Goal: Find contact information: Find contact information

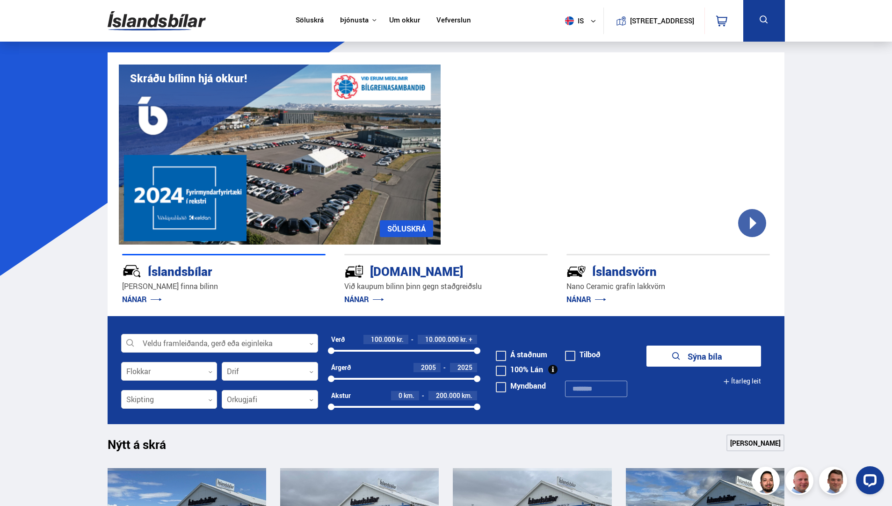
click at [762, 18] on icon at bounding box center [765, 20] width 12 height 12
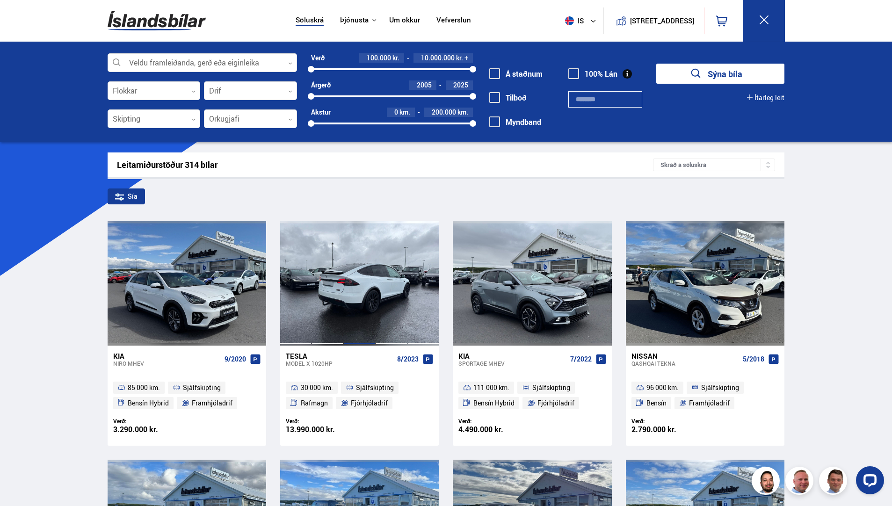
click at [363, 265] on div at bounding box center [360, 283] width 32 height 124
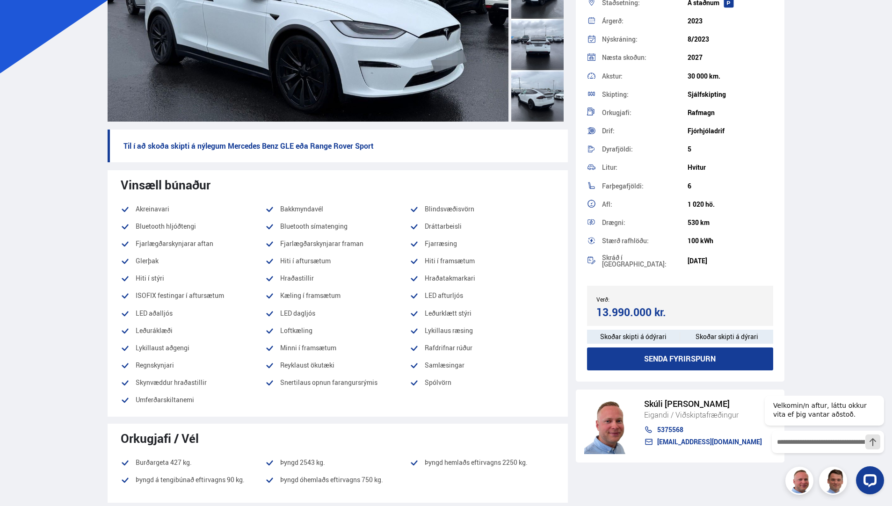
scroll to position [406, 0]
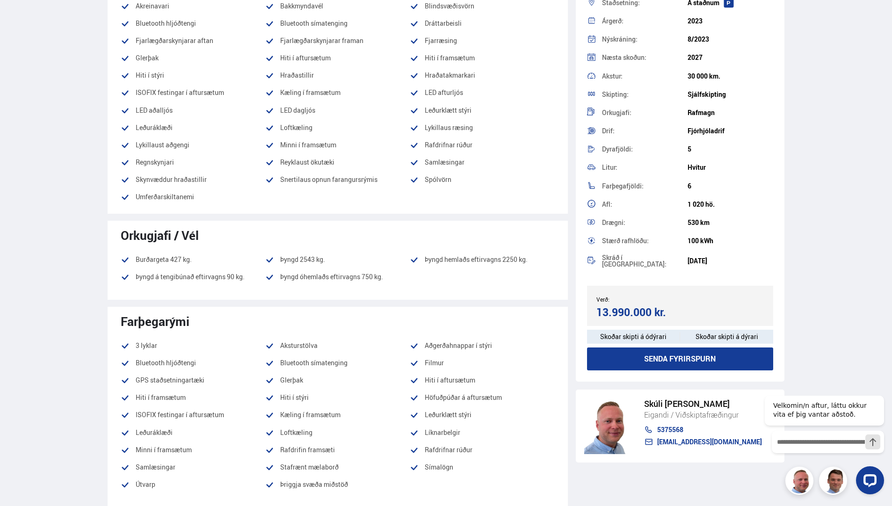
click at [677, 428] on link "5375568" at bounding box center [703, 429] width 118 height 7
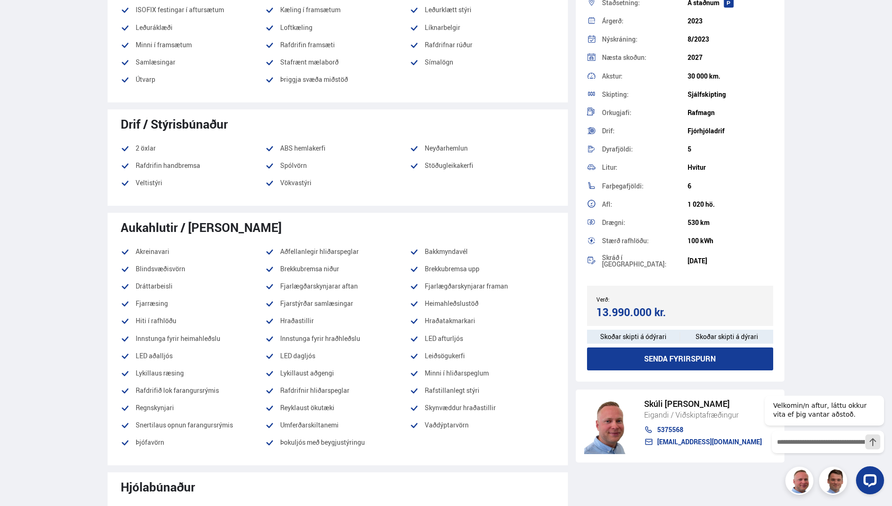
scroll to position [0, 0]
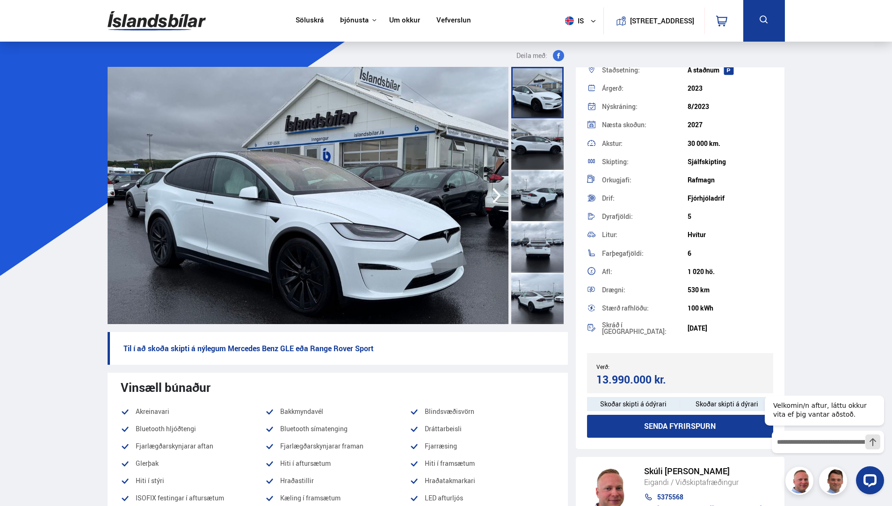
click at [154, 23] on img at bounding box center [157, 21] width 98 height 30
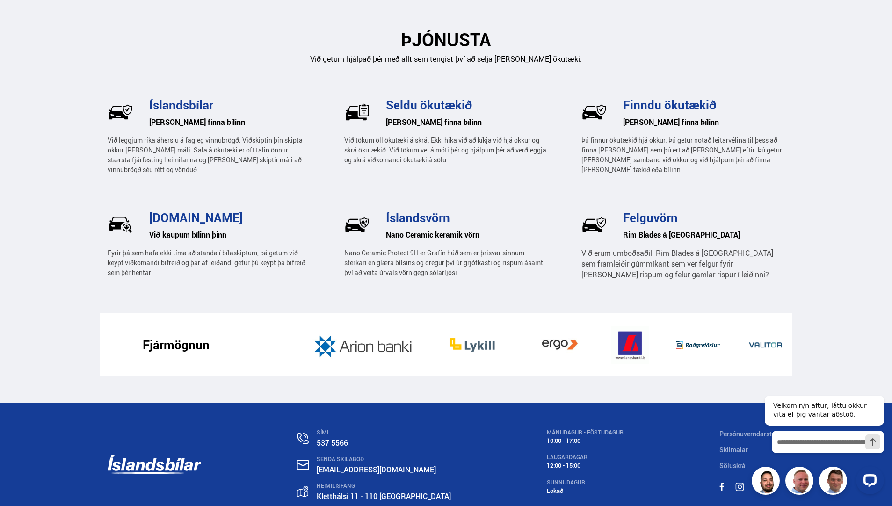
scroll to position [1374, 0]
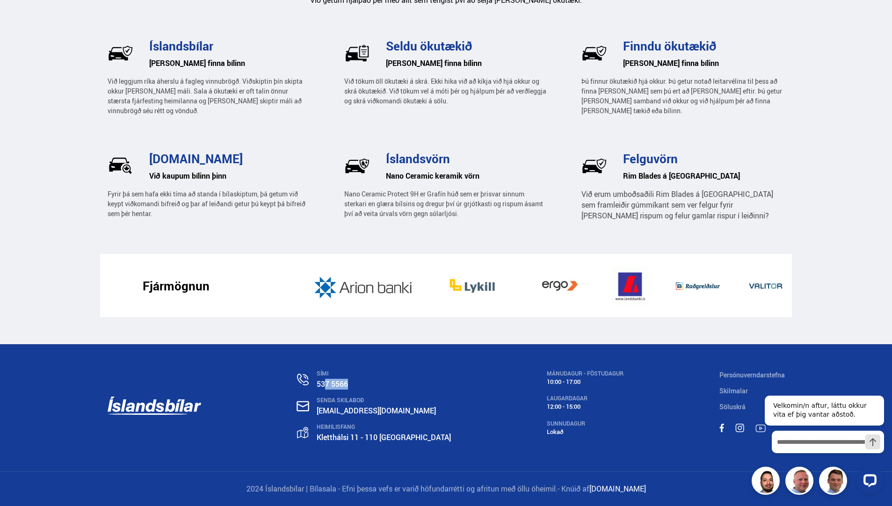
drag, startPoint x: 363, startPoint y: 386, endPoint x: 338, endPoint y: 388, distance: 24.9
click at [338, 388] on p "537 5566" at bounding box center [384, 384] width 134 height 11
drag, startPoint x: 338, startPoint y: 388, endPoint x: 361, endPoint y: 387, distance: 23.0
click at [348, 387] on link "537 5566" at bounding box center [332, 384] width 31 height 10
click at [348, 385] on link "537 5566" at bounding box center [332, 384] width 31 height 10
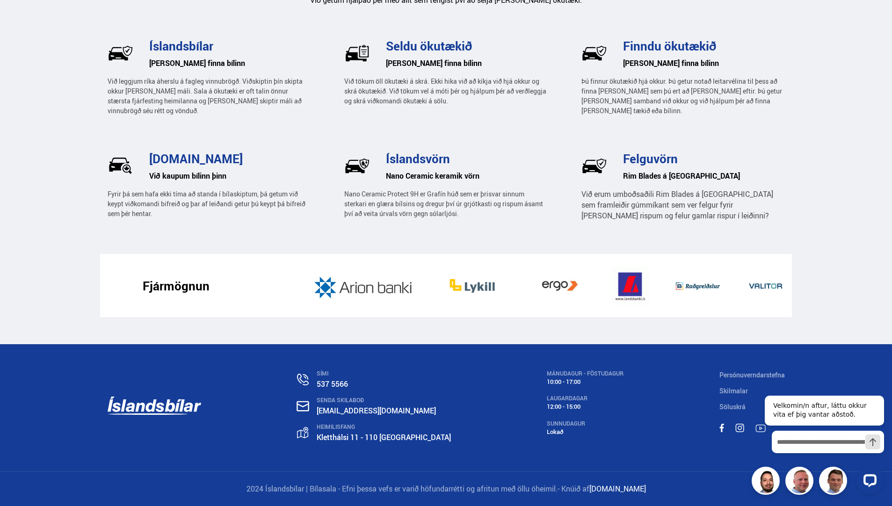
click at [792, 109] on div "ÞJÓNUSTA Við getum hjálpað þér með allt sem tengist því að selja [PERSON_NAME] …" at bounding box center [446, 98] width 693 height 312
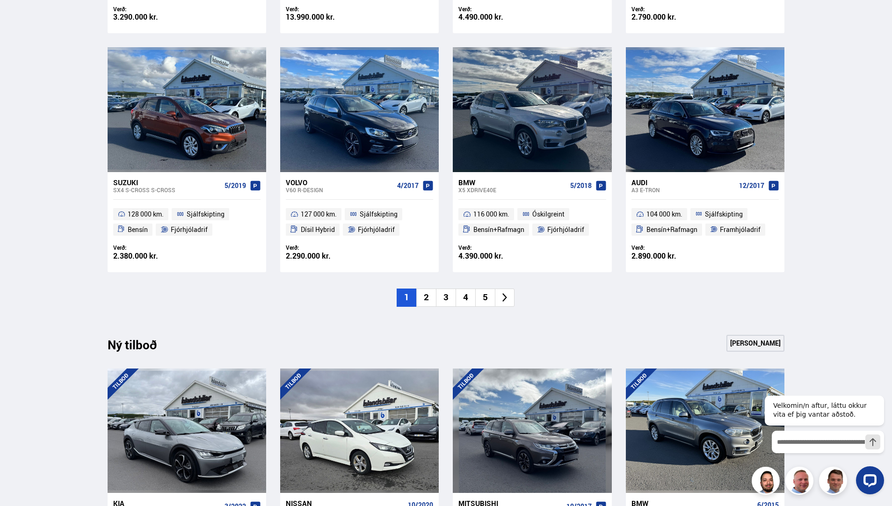
scroll to position [360, 0]
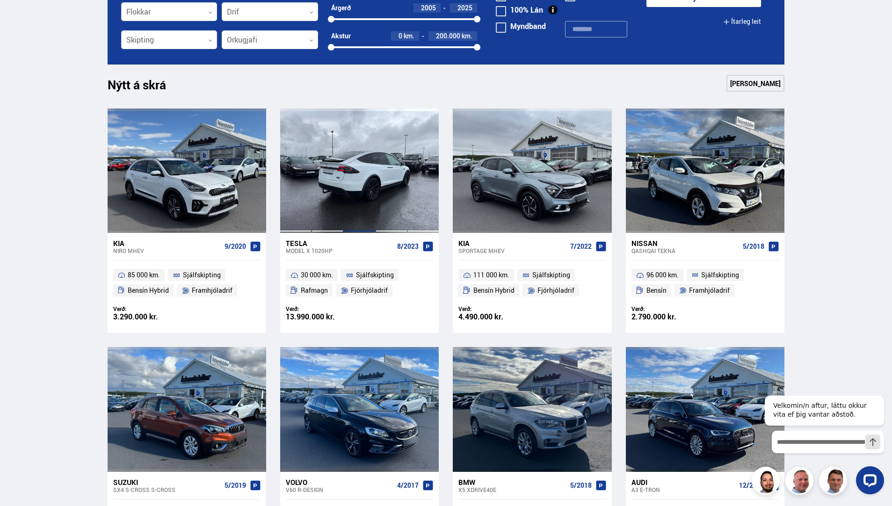
click at [363, 166] on div at bounding box center [360, 171] width 32 height 124
